Goal: Task Accomplishment & Management: Manage account settings

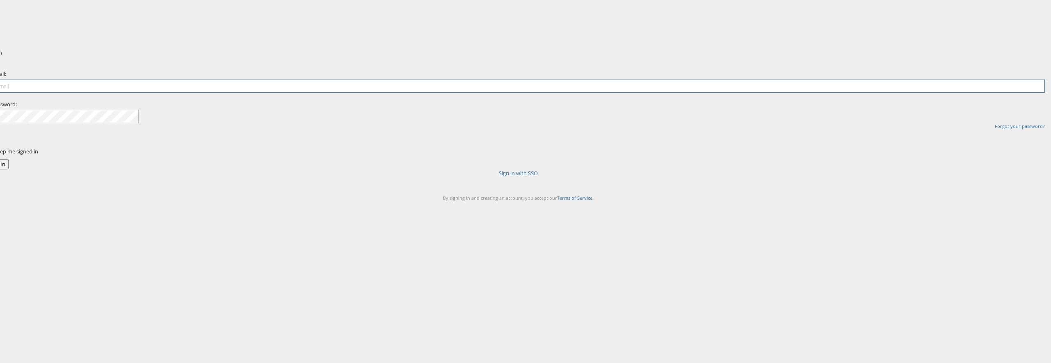
type input "john.butler@kargo.com"
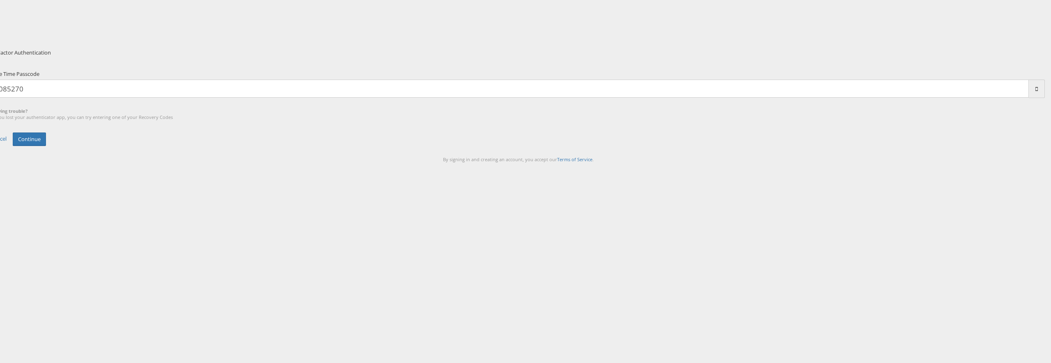
type input "085270"
click at [13, 133] on button "Continue" at bounding box center [29, 140] width 33 height 14
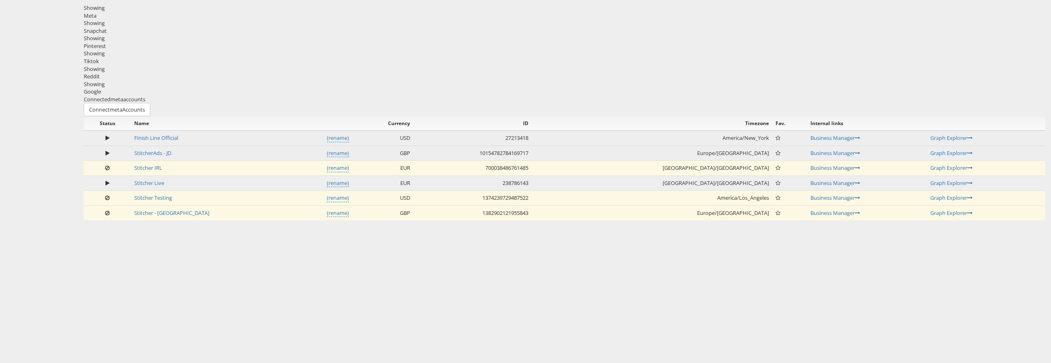
click at [293, 0] on div at bounding box center [564, 0] width 973 height 0
drag, startPoint x: 179, startPoint y: 105, endPoint x: 90, endPoint y: 21, distance: 122.2
click at [178, 117] on div "Please Wait Loading Accounts .... Status Name Currency ID Timezone Fav. Interna…" at bounding box center [564, 169] width 961 height 104
click at [132, 27] on div "Showing Meta Showing Snapchat Showing Pinterest Showing Tiktok Showing Reddit S…" at bounding box center [564, 50] width 961 height 92
drag, startPoint x: 202, startPoint y: 18, endPoint x: 206, endPoint y: 16, distance: 4.3
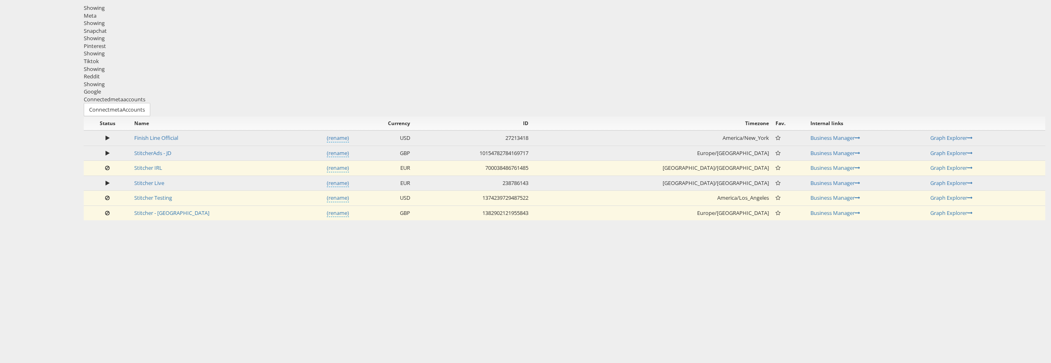
click at [203, 0] on div at bounding box center [564, 0] width 973 height 0
